Goal: Transaction & Acquisition: Register for event/course

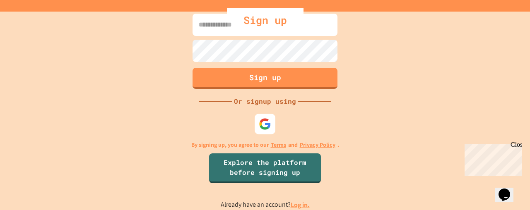
click at [224, 29] on div "Sign up" at bounding box center [265, 20] width 530 height 24
click at [216, 20] on div "Sign up" at bounding box center [265, 20] width 530 height 24
click at [203, 28] on div "Sign up" at bounding box center [265, 20] width 530 height 24
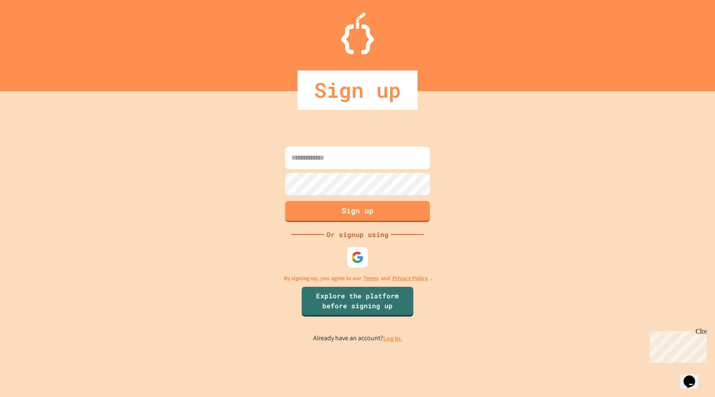
click at [317, 158] on input at bounding box center [357, 158] width 145 height 22
click at [301, 157] on input at bounding box center [357, 158] width 145 height 22
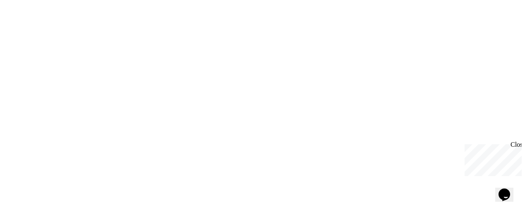
click at [507, 190] on icon "Chat widget" at bounding box center [504, 195] width 12 height 12
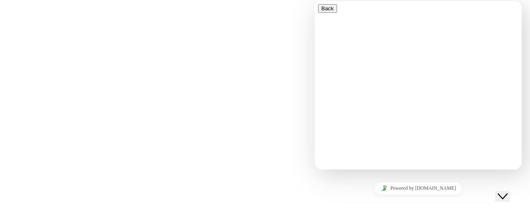
click at [507, 192] on icon "Close Chat This icon closes the chat window." at bounding box center [503, 197] width 10 height 10
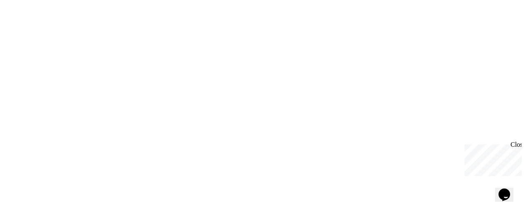
click at [517, 145] on div "Close" at bounding box center [515, 146] width 10 height 10
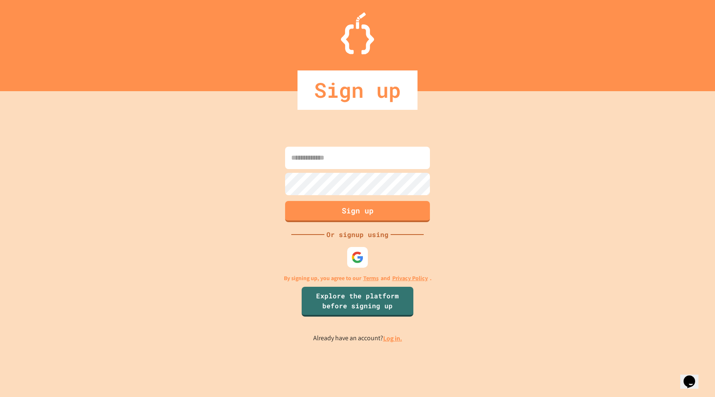
click at [364, 157] on input at bounding box center [357, 158] width 145 height 22
click at [356, 210] on img at bounding box center [358, 257] width 14 height 14
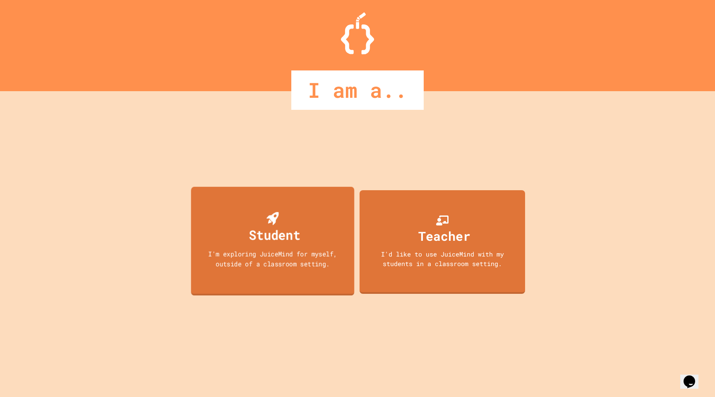
click at [289, 210] on div "Student" at bounding box center [274, 234] width 51 height 19
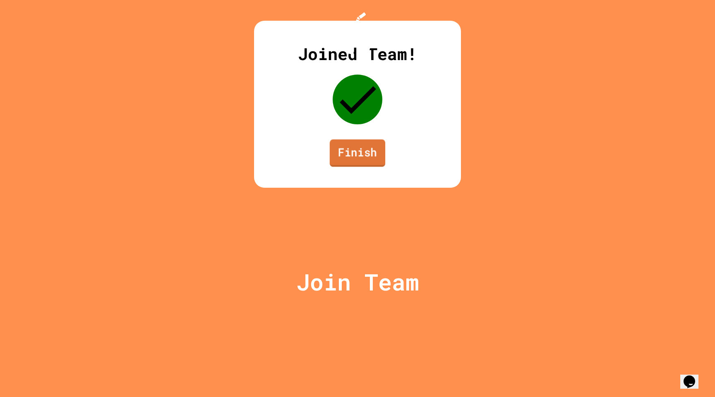
click at [351, 166] on link "Finish" at bounding box center [357, 152] width 55 height 27
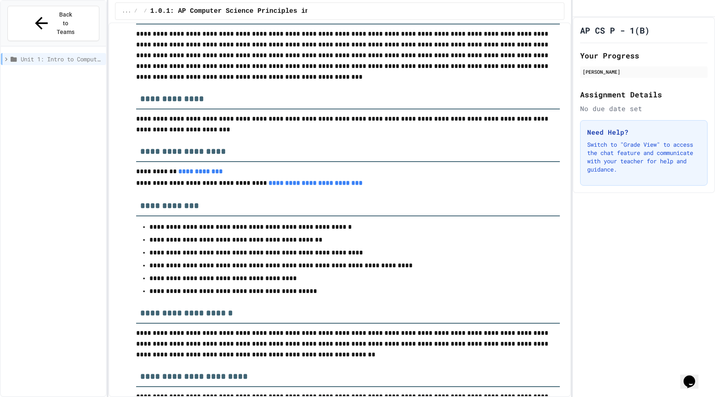
scroll to position [70, 0]
